Goal: Find specific page/section: Find specific page/section

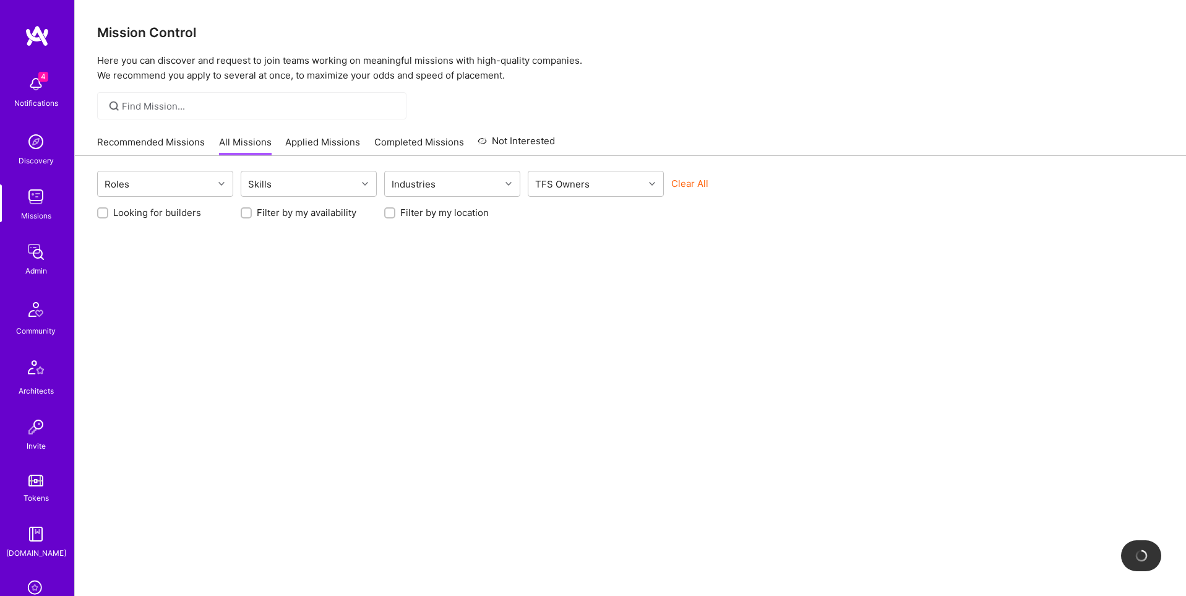
scroll to position [194, 0]
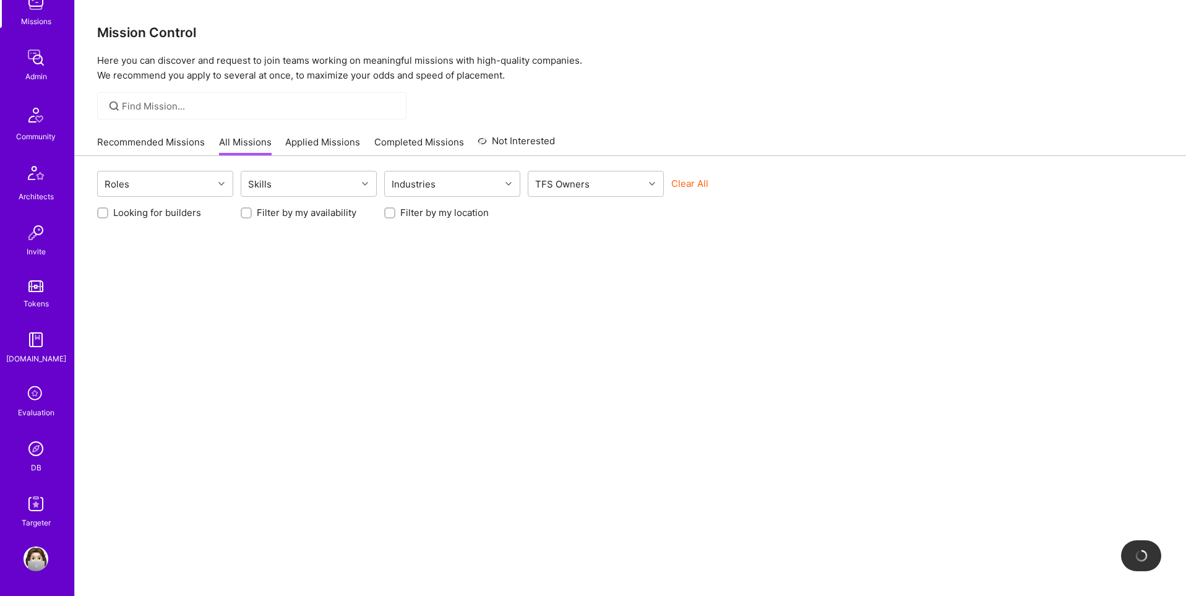
click at [31, 437] on img at bounding box center [36, 448] width 25 height 25
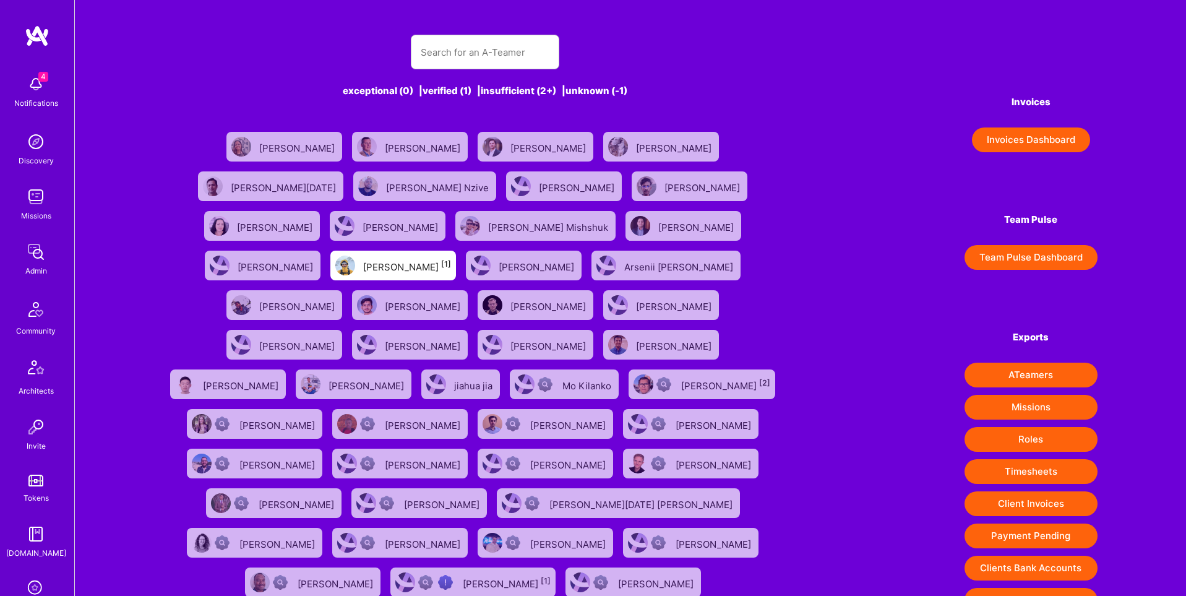
scroll to position [1, 0]
click at [463, 58] on input "text" at bounding box center [485, 52] width 129 height 32
paste input "[EMAIL_ADDRESS][DOMAIN_NAME]"
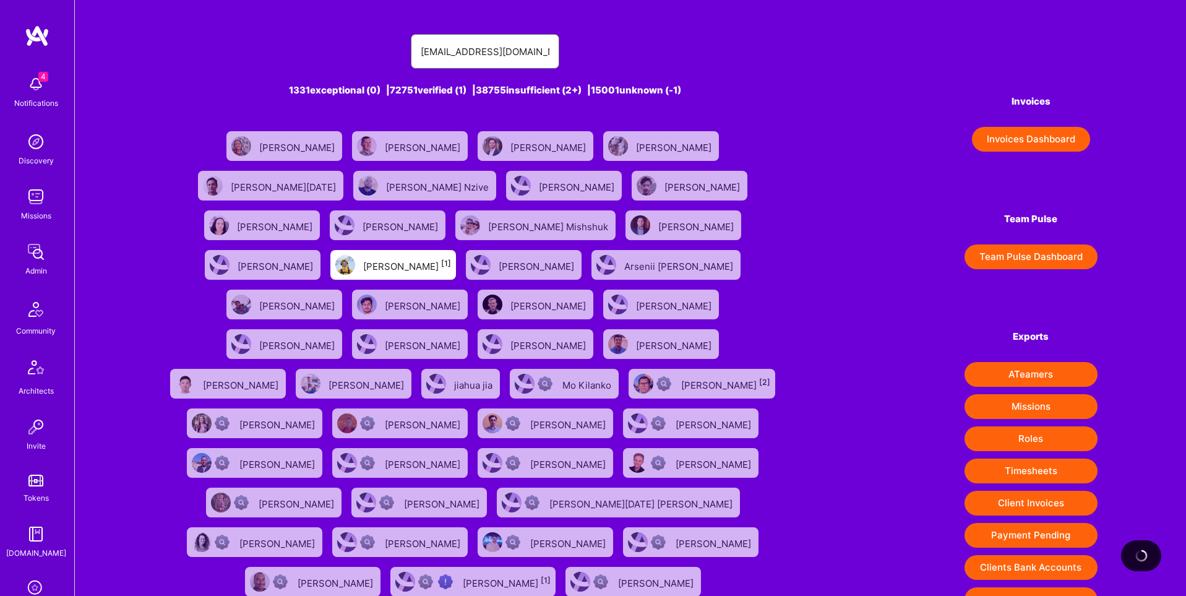
type input "[EMAIL_ADDRESS][DOMAIN_NAME]"
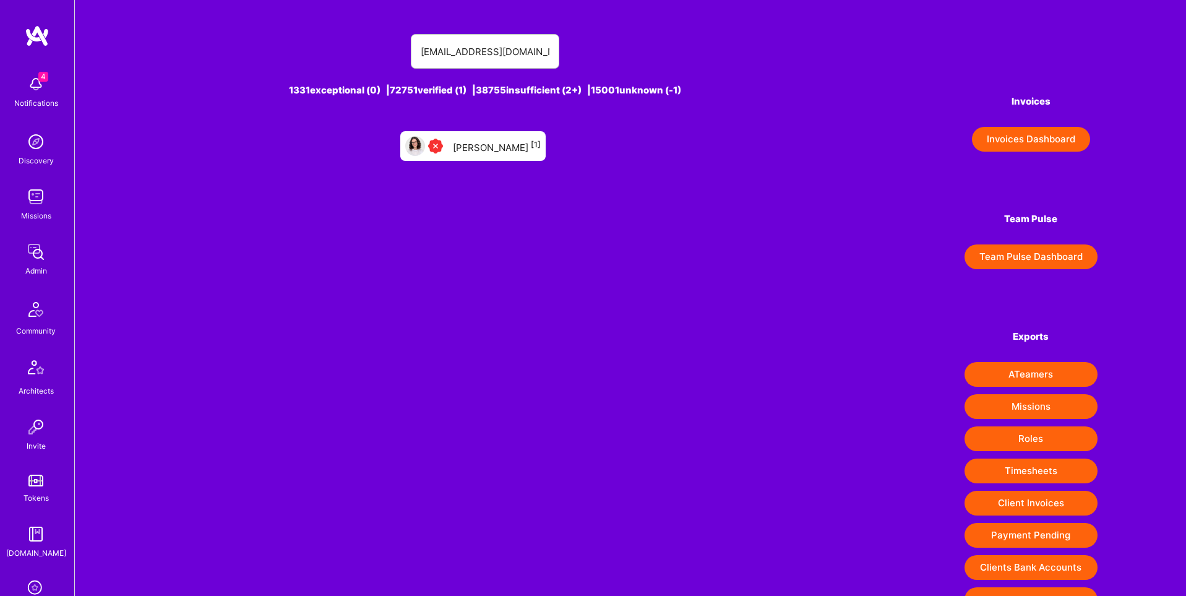
click at [502, 156] on div "[PERSON_NAME] [1]" at bounding box center [472, 146] width 145 height 30
